Goal: Information Seeking & Learning: Learn about a topic

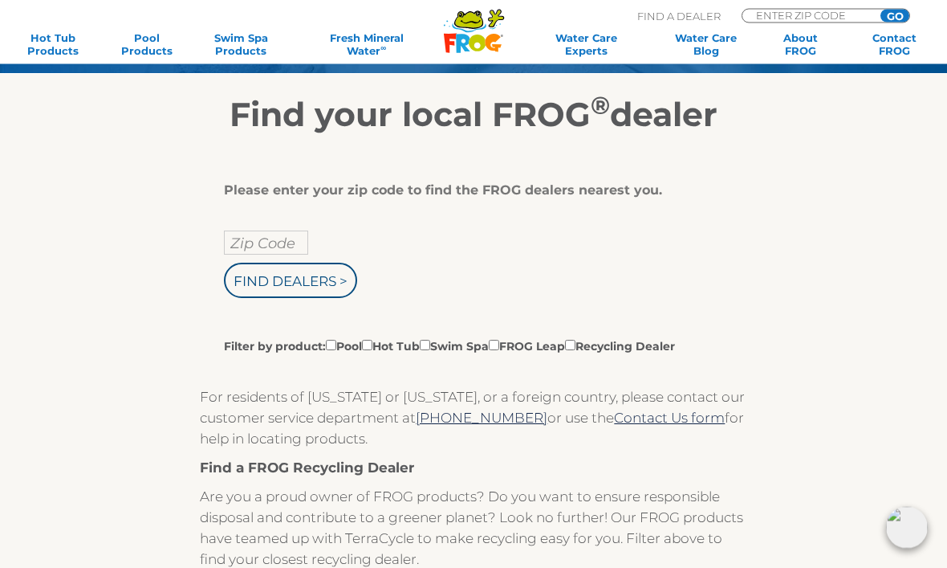
scroll to position [187, 0]
click at [372, 350] on input "Filter by product: Pool Hot Tub Swim Spa FROG Leap Recycling Dealer" at bounding box center [367, 345] width 10 height 10
checkbox input "true"
click at [290, 244] on input "Zip Code" at bounding box center [266, 242] width 84 height 24
type input "23602"
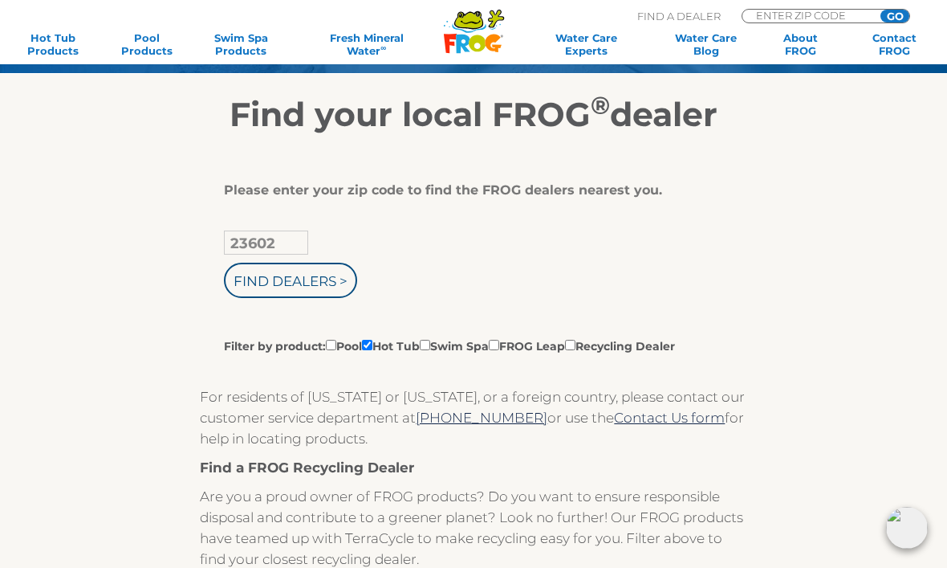
click at [300, 292] on input "Find Dealers >" at bounding box center [290, 279] width 133 height 35
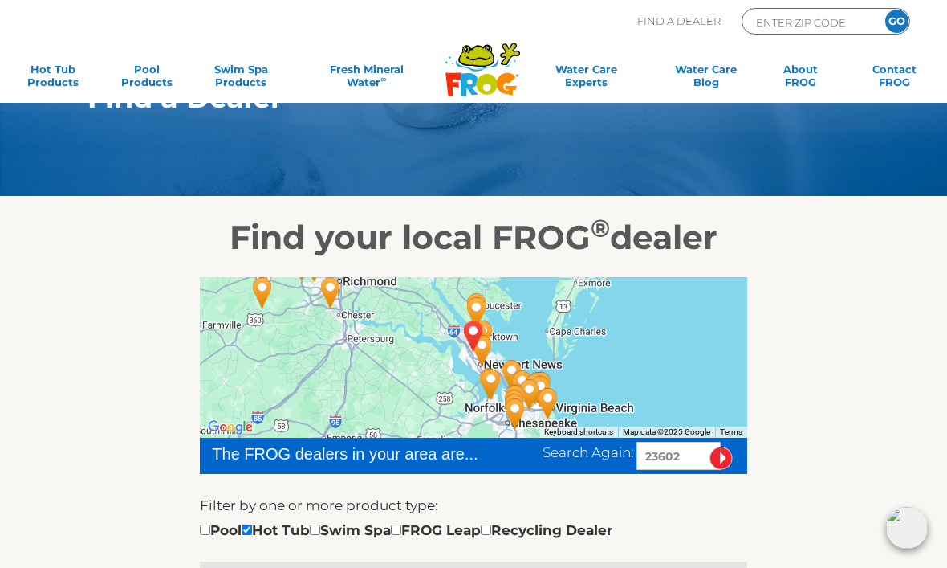
scroll to position [63, 0]
click at [55, 71] on link "Hot Tub Products" at bounding box center [52, 79] width 73 height 32
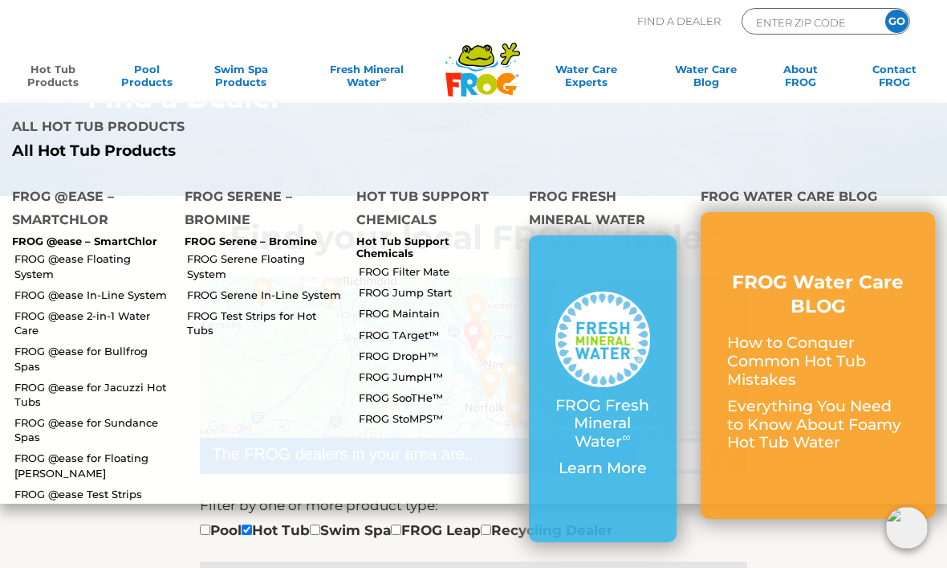
click at [130, 251] on link "FROG @ease Floating System" at bounding box center [93, 265] width 158 height 29
